Goal: Task Accomplishment & Management: Manage account settings

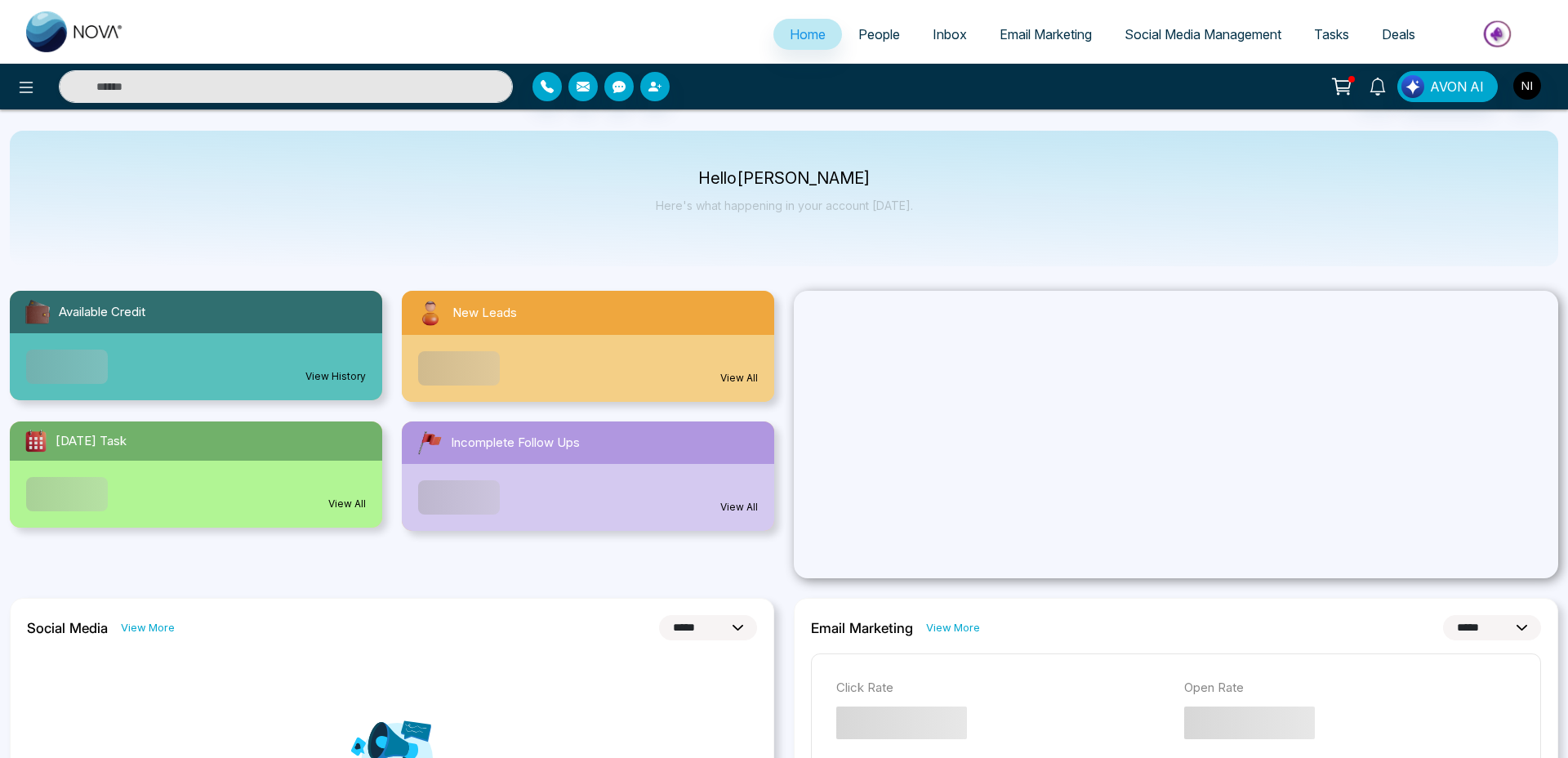
select select "*"
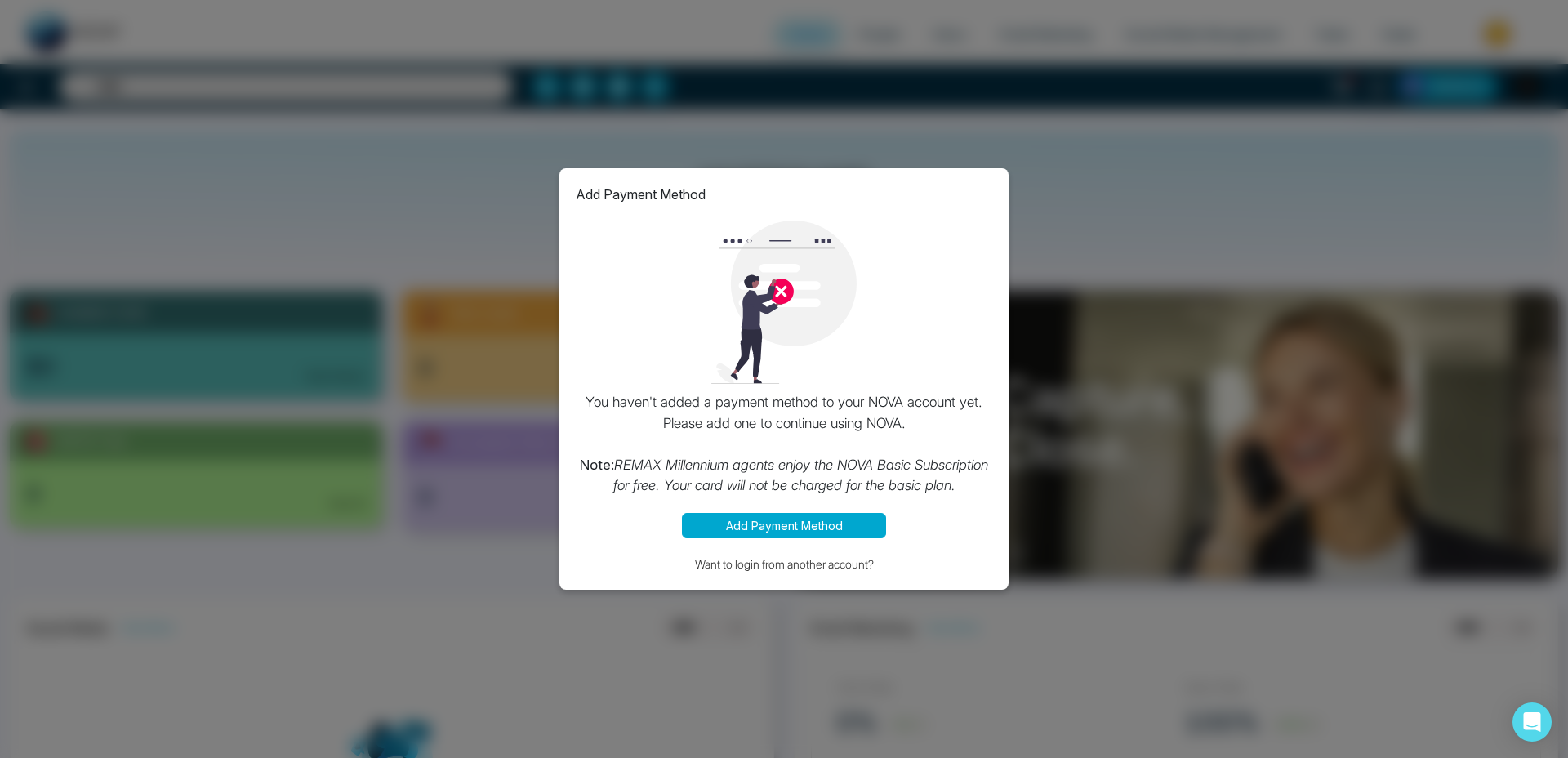
click at [1020, 377] on div "Add Payment Method You haven't added a payment method to your NOVA account yet.…" at bounding box center [784, 379] width 1568 height 758
click at [987, 195] on div "Add Payment Method" at bounding box center [784, 195] width 417 height 20
drag, startPoint x: 985, startPoint y: 190, endPoint x: 966, endPoint y: 262, distance: 74.5
click at [985, 190] on div "Add Payment Method" at bounding box center [784, 195] width 417 height 20
click at [854, 572] on button "Want to login from another account?" at bounding box center [784, 564] width 417 height 19
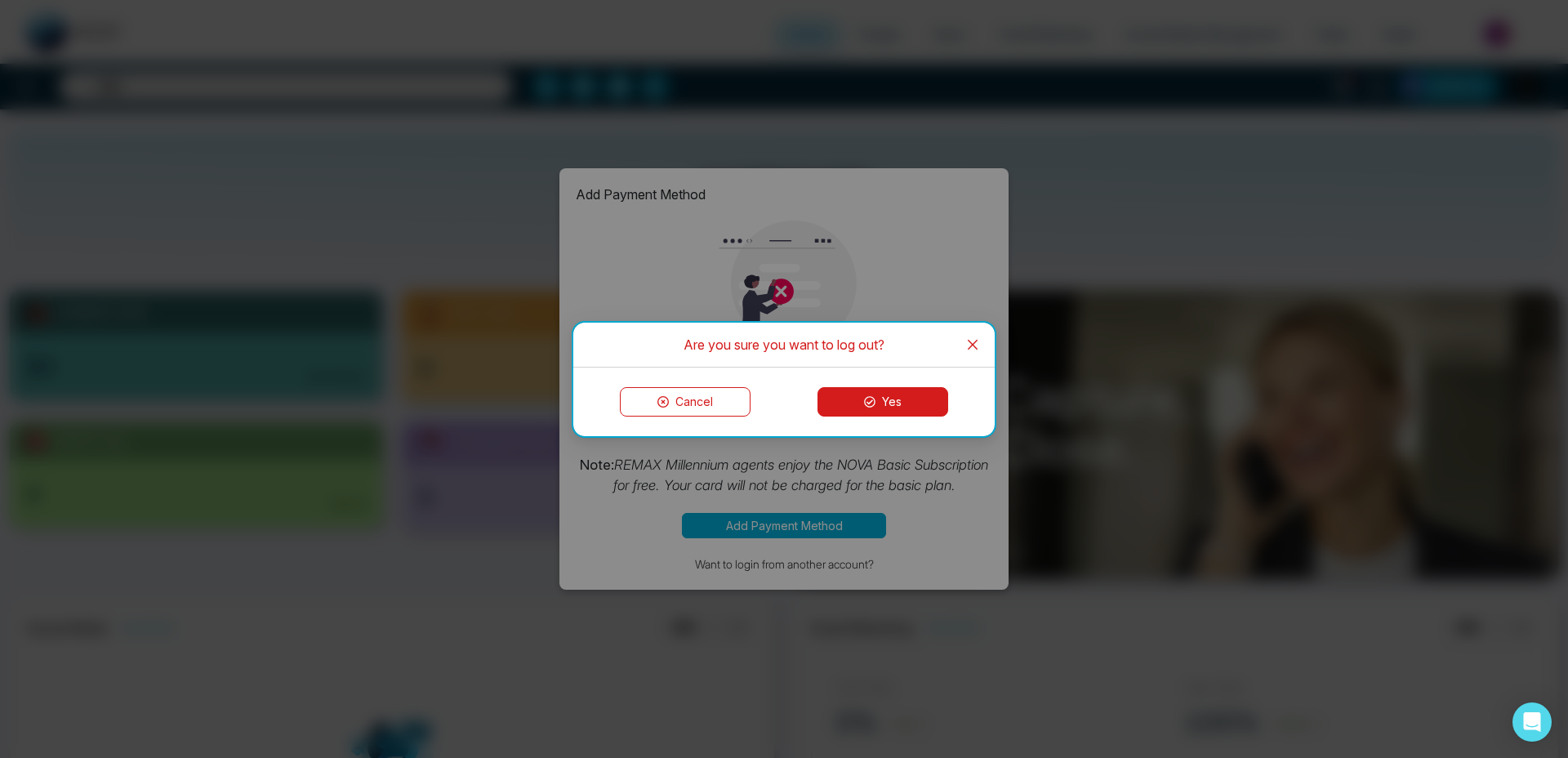
click at [872, 407] on icon at bounding box center [869, 402] width 12 height 12
